Goal: Task Accomplishment & Management: Manage account settings

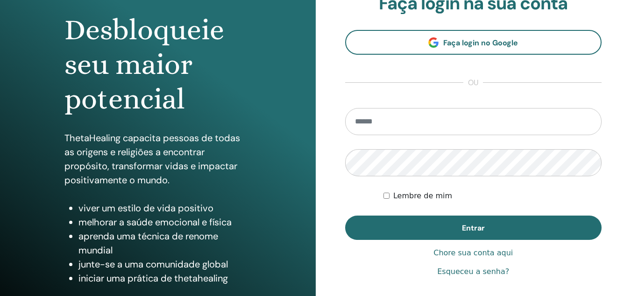
scroll to position [93, 0]
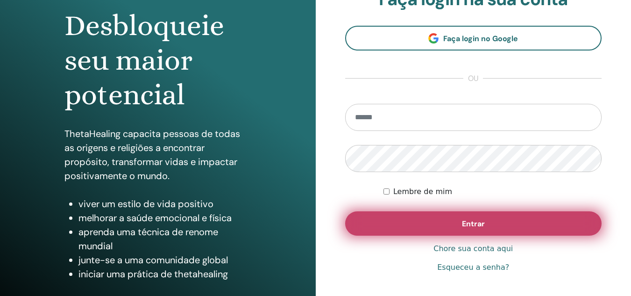
type input "**********"
click at [503, 220] on button "Entrar" at bounding box center [473, 223] width 257 height 24
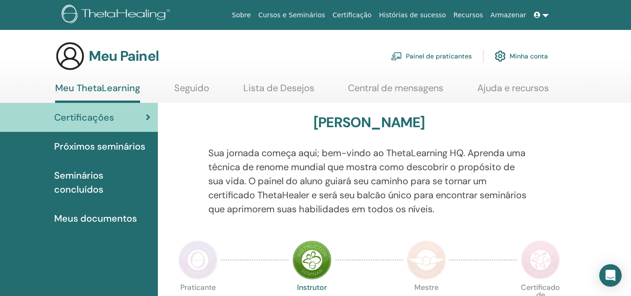
click at [540, 15] on span at bounding box center [538, 14] width 8 height 7
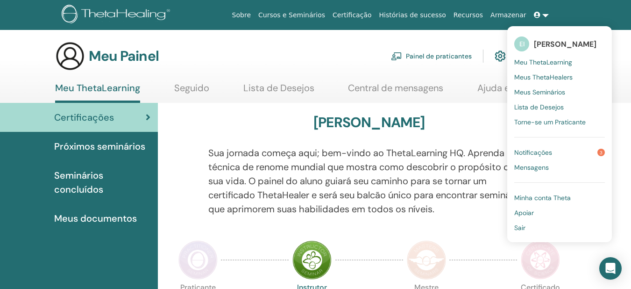
click at [540, 63] on font "Meu ThetaLearning" at bounding box center [543, 62] width 58 height 8
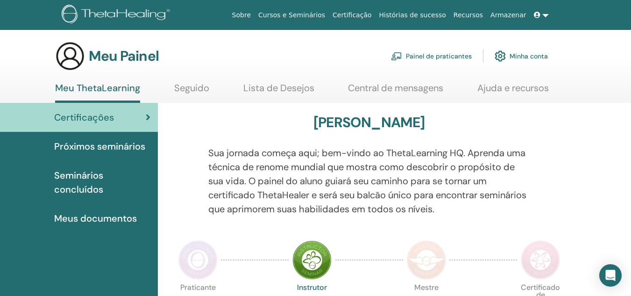
click at [542, 55] on font "Minha conta" at bounding box center [528, 56] width 38 height 8
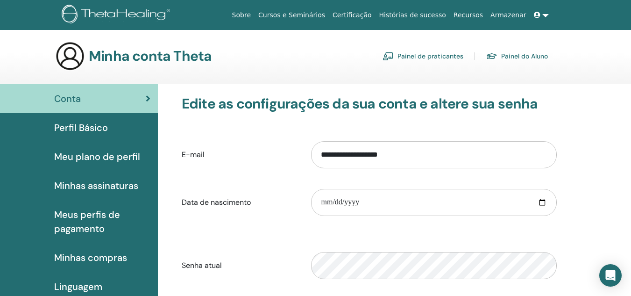
click at [76, 55] on img at bounding box center [70, 56] width 30 height 30
click at [87, 125] on font "Perfil Básico" at bounding box center [81, 127] width 54 height 12
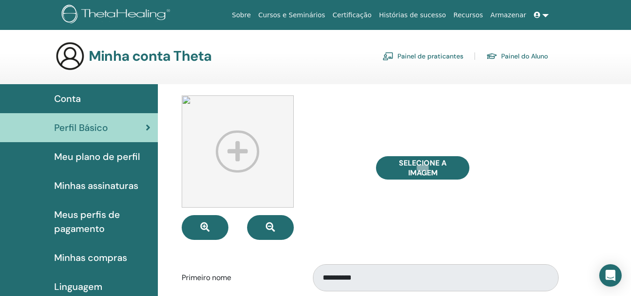
click at [254, 16] on link "Sobre" at bounding box center [241, 15] width 26 height 17
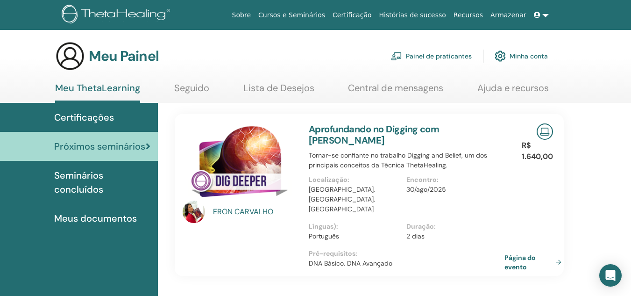
click at [246, 211] on font "CARVALHO" at bounding box center [253, 211] width 39 height 10
click at [199, 211] on img at bounding box center [194, 211] width 22 height 22
click at [251, 211] on font "CARVALHO" at bounding box center [253, 211] width 39 height 10
click at [399, 127] on font "Aprofundando no Digging com ERON CARVALHO" at bounding box center [374, 134] width 131 height 23
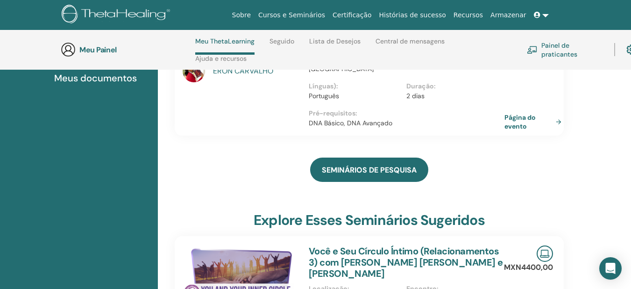
scroll to position [133, 0]
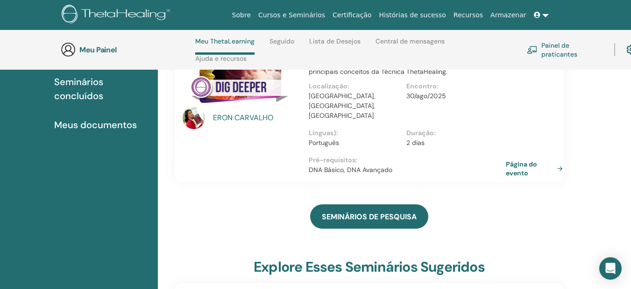
click at [523, 160] on font "Página do evento" at bounding box center [521, 168] width 31 height 17
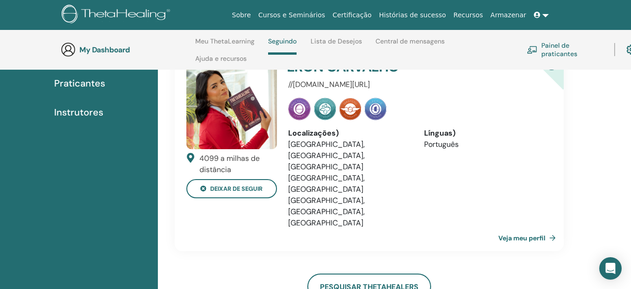
scroll to position [86, 0]
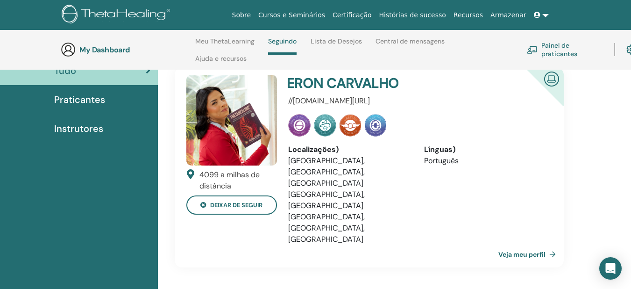
click at [527, 245] on link "Veja meu perfil" at bounding box center [528, 254] width 61 height 19
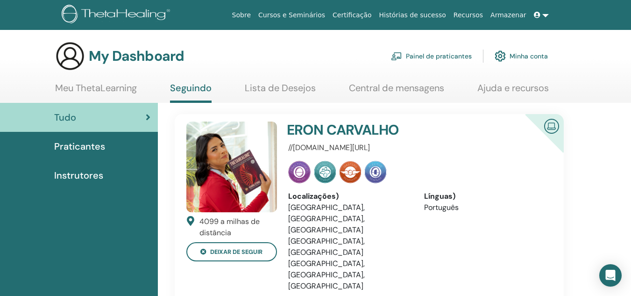
click at [269, 87] on link "Lista de Desejos" at bounding box center [280, 91] width 71 height 18
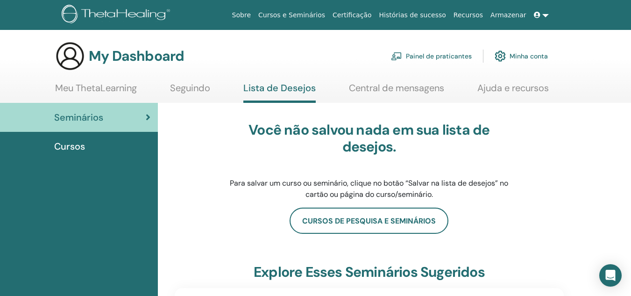
click at [424, 88] on link "Central de mensagens" at bounding box center [396, 91] width 95 height 18
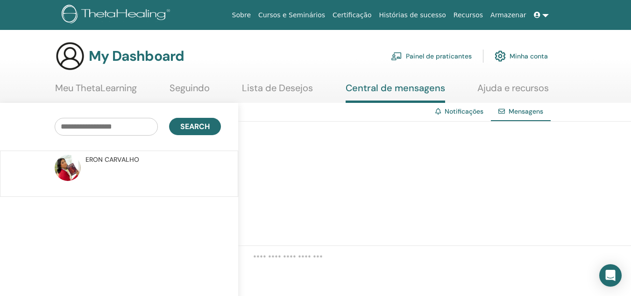
click at [515, 87] on link "Ajuda e recursos" at bounding box center [512, 91] width 71 height 18
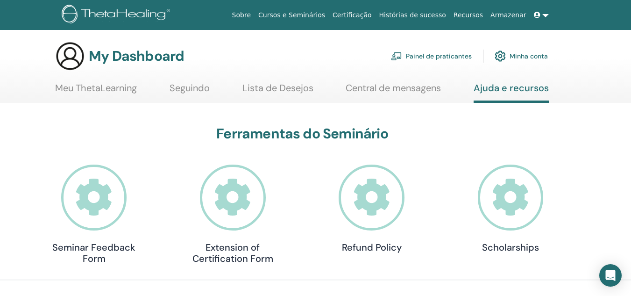
click at [104, 89] on link "Meu ThetaLearning" at bounding box center [96, 91] width 82 height 18
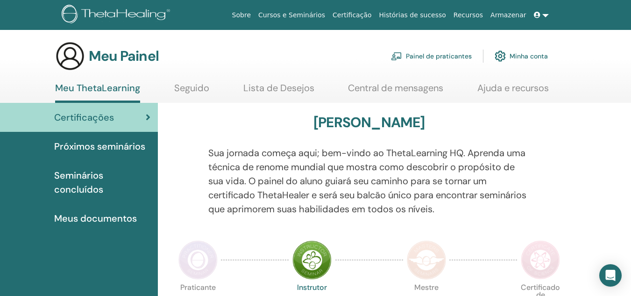
click at [91, 176] on font "Seminários concluídos" at bounding box center [78, 182] width 49 height 26
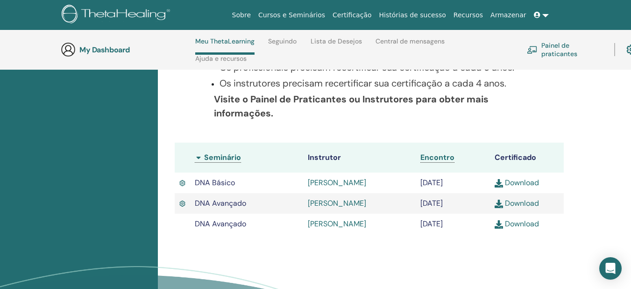
scroll to position [226, 0]
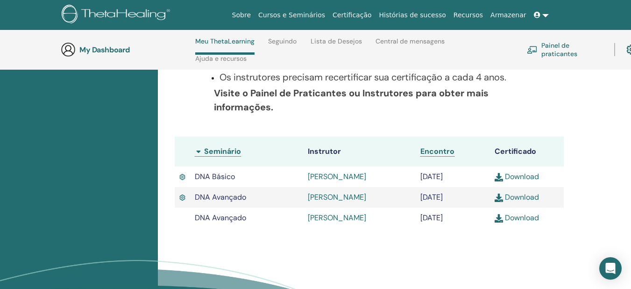
click at [533, 197] on link "Download" at bounding box center [516, 197] width 44 height 10
